Goal: Transaction & Acquisition: Purchase product/service

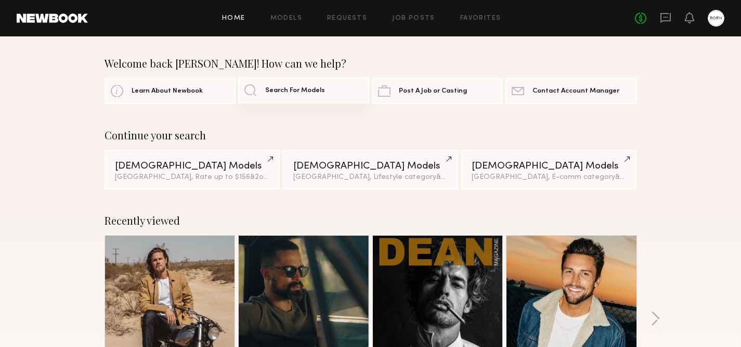
click at [276, 88] on span "Search For Models" at bounding box center [295, 90] width 60 height 7
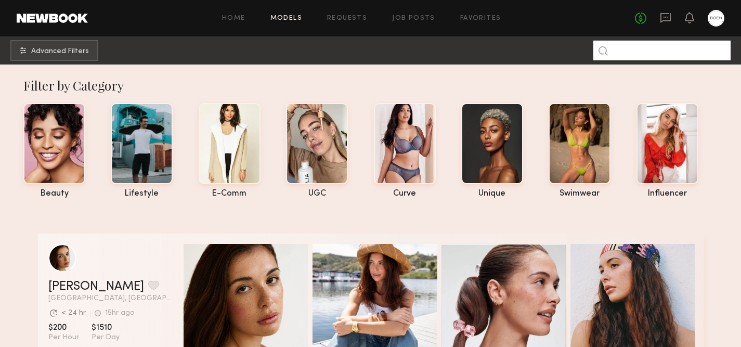
click at [628, 43] on input at bounding box center [661, 51] width 137 height 20
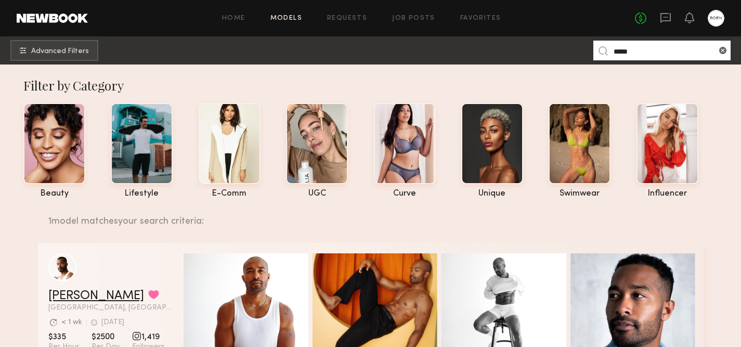
scroll to position [34, 0]
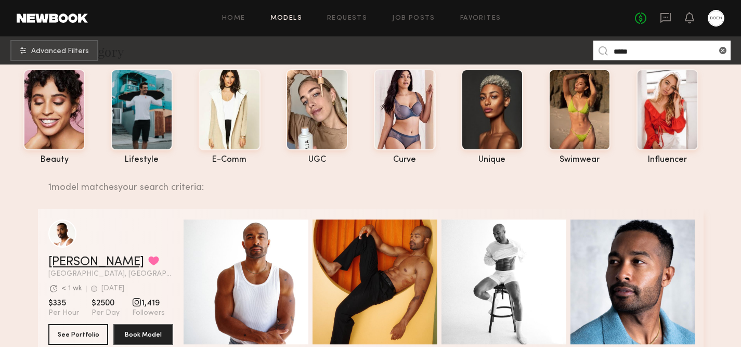
type input "*****"
click at [54, 265] on link "[PERSON_NAME]" at bounding box center [96, 262] width 96 height 12
click at [672, 21] on div "No fees up to $5,000" at bounding box center [679, 18] width 89 height 17
click at [666, 21] on icon at bounding box center [665, 18] width 10 height 10
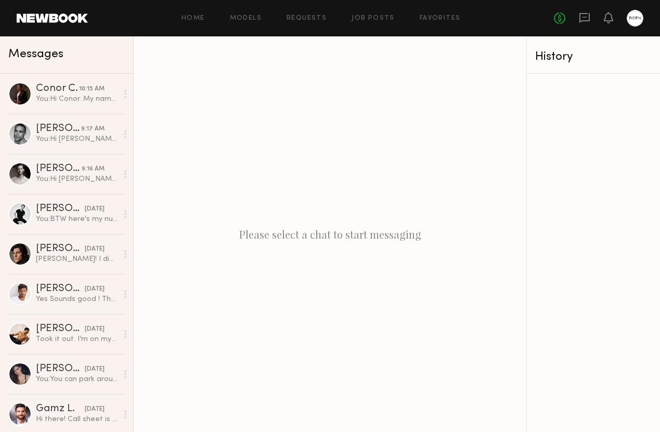
click at [79, 22] on link at bounding box center [52, 18] width 71 height 9
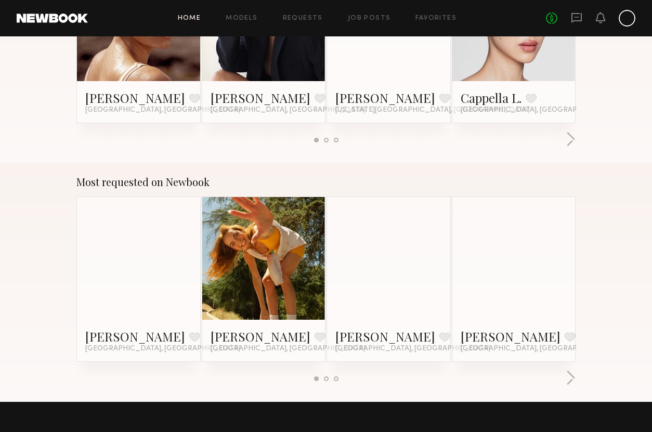
scroll to position [845, 0]
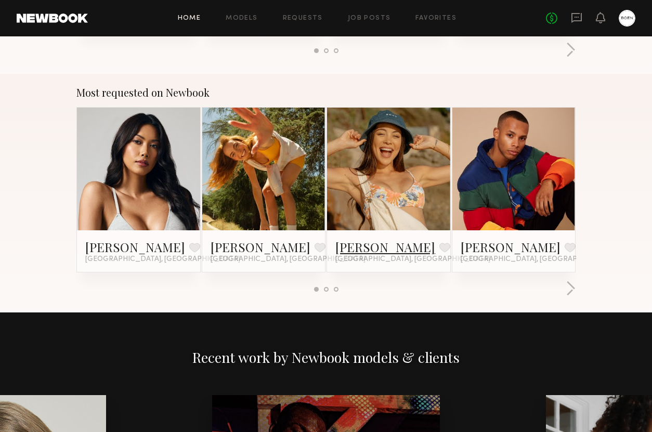
click at [358, 247] on link "Brynne E." at bounding box center [385, 247] width 100 height 17
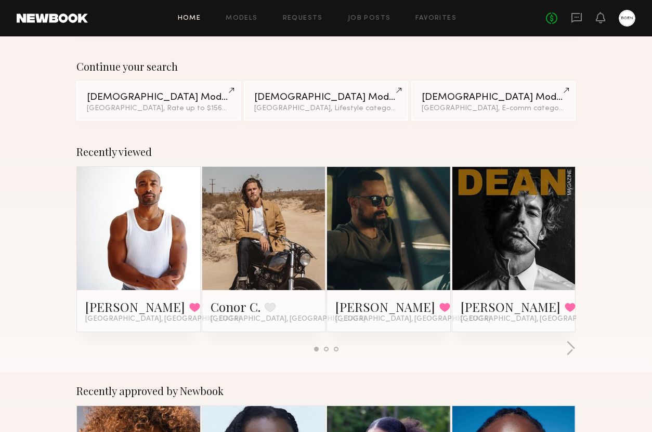
scroll to position [0, 0]
